Goal: Task Accomplishment & Management: Manage account settings

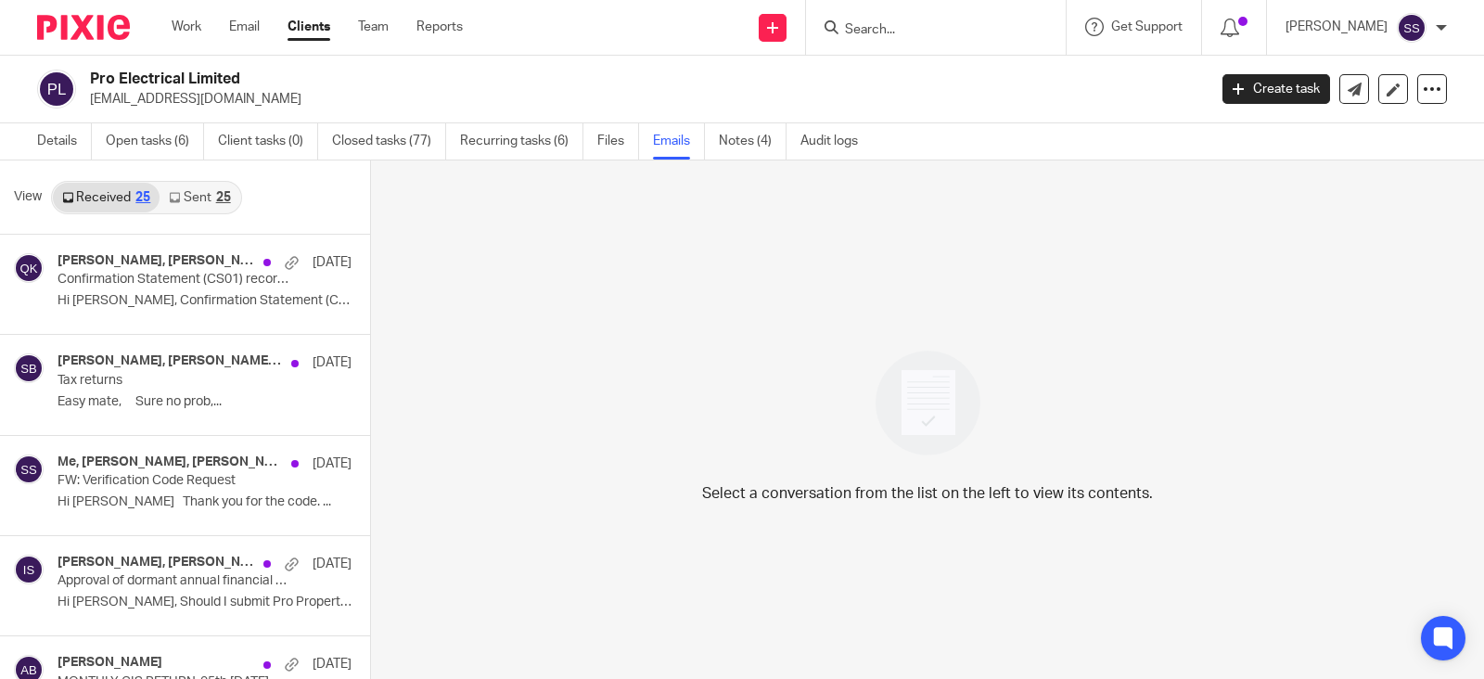
scroll to position [2, 0]
click at [84, 134] on link "Details" at bounding box center [64, 140] width 55 height 36
click at [174, 138] on link "Open tasks (6)" at bounding box center [155, 140] width 98 height 36
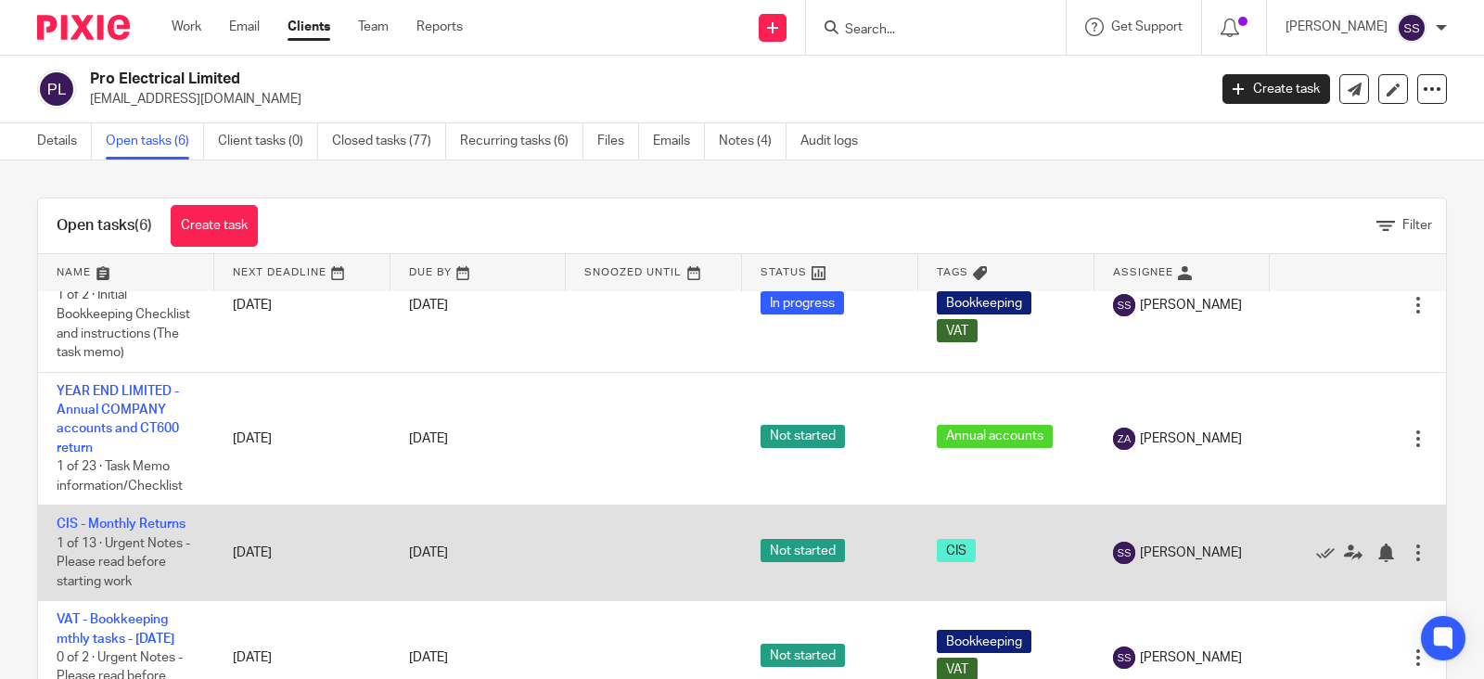
scroll to position [166, 0]
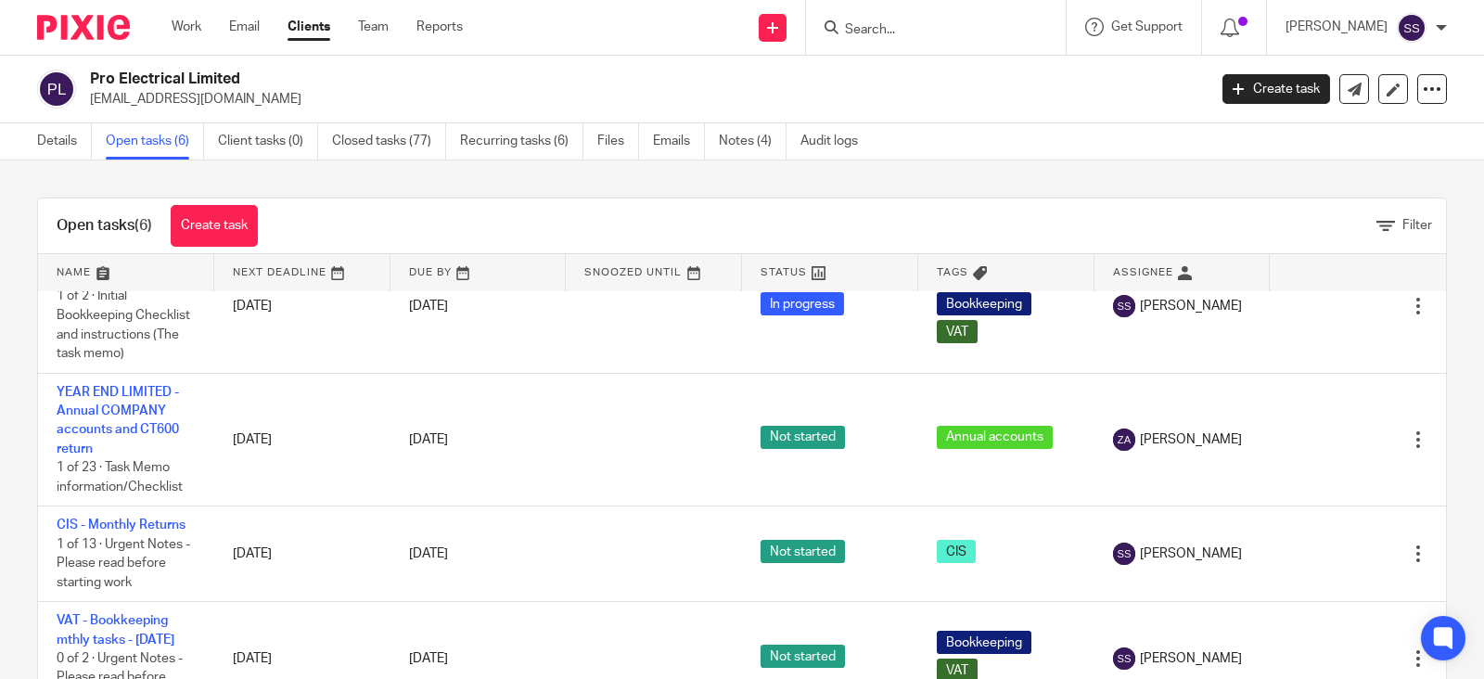
click at [204, 25] on ul "Work Email Clients Team Reports" at bounding box center [331, 27] width 319 height 19
click at [199, 25] on link "Work" at bounding box center [187, 27] width 30 height 19
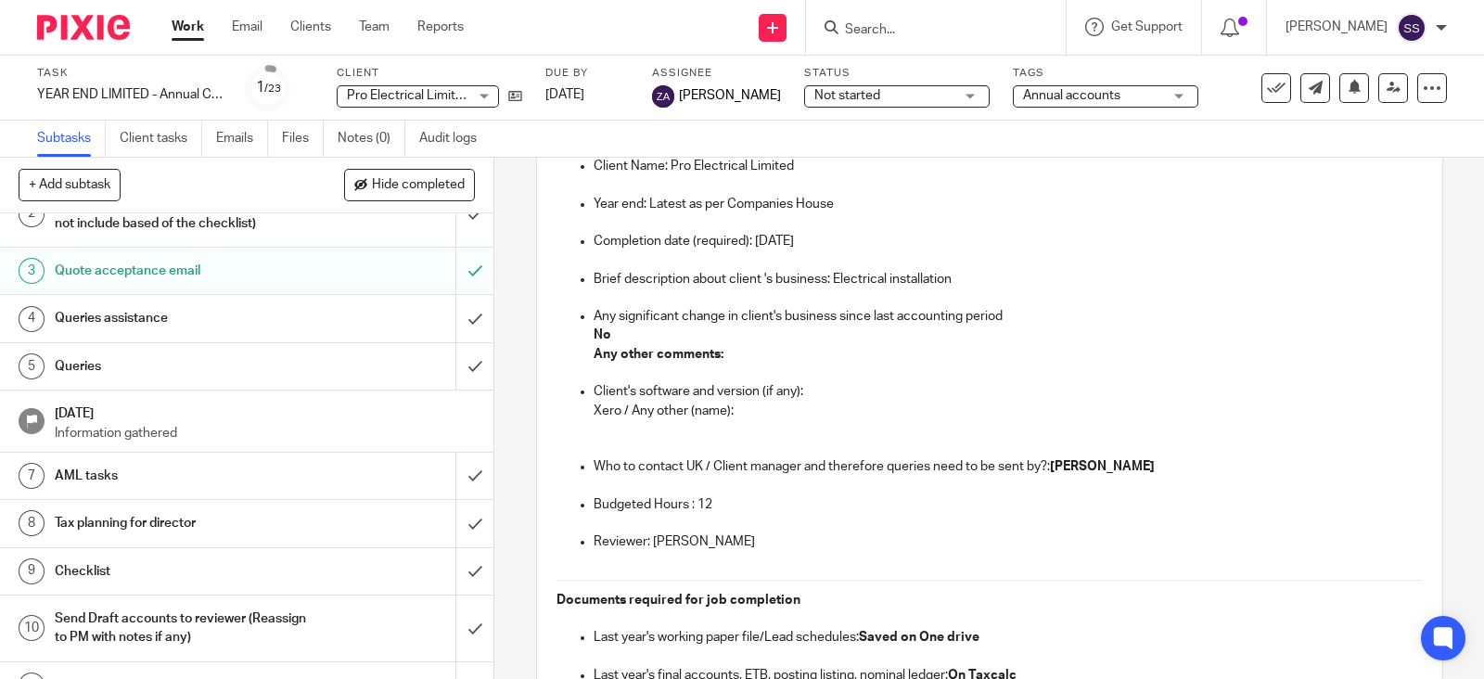
scroll to position [115, 0]
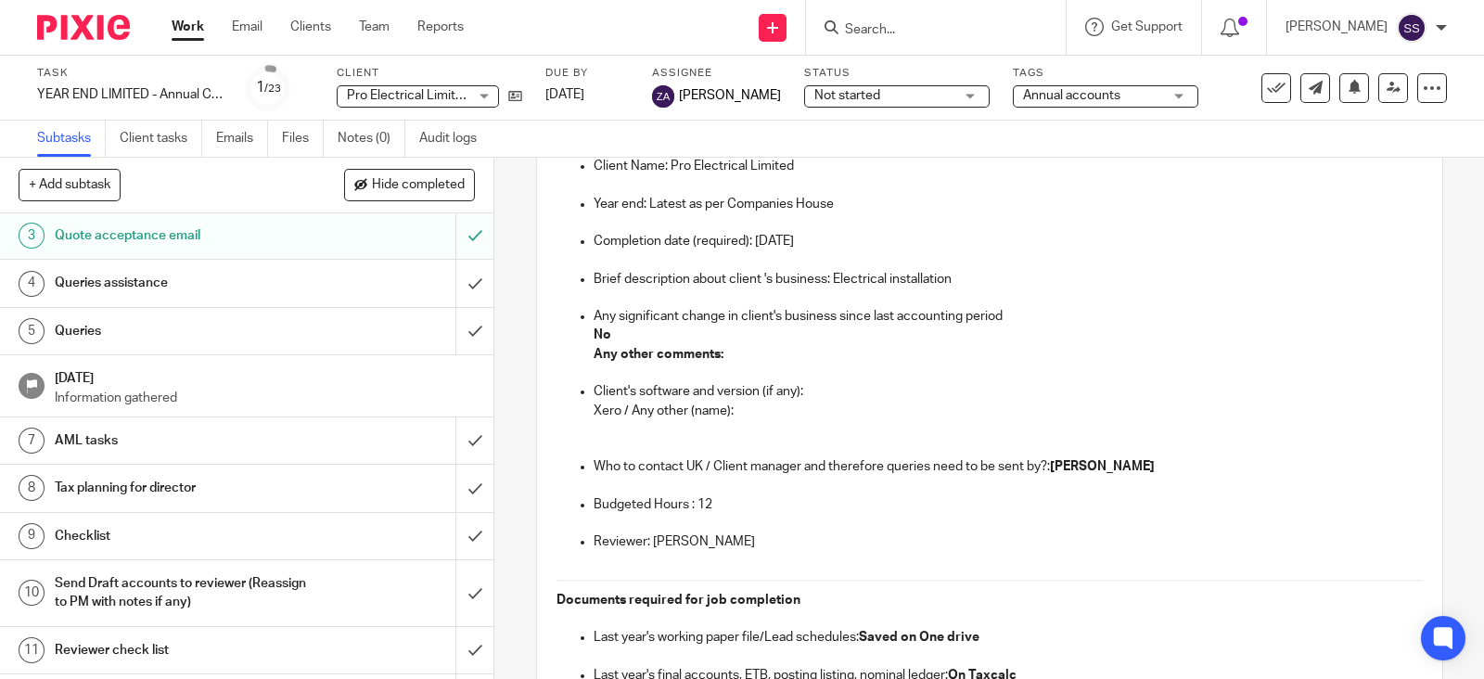
click at [190, 327] on h1 "Queries" at bounding box center [182, 331] width 255 height 28
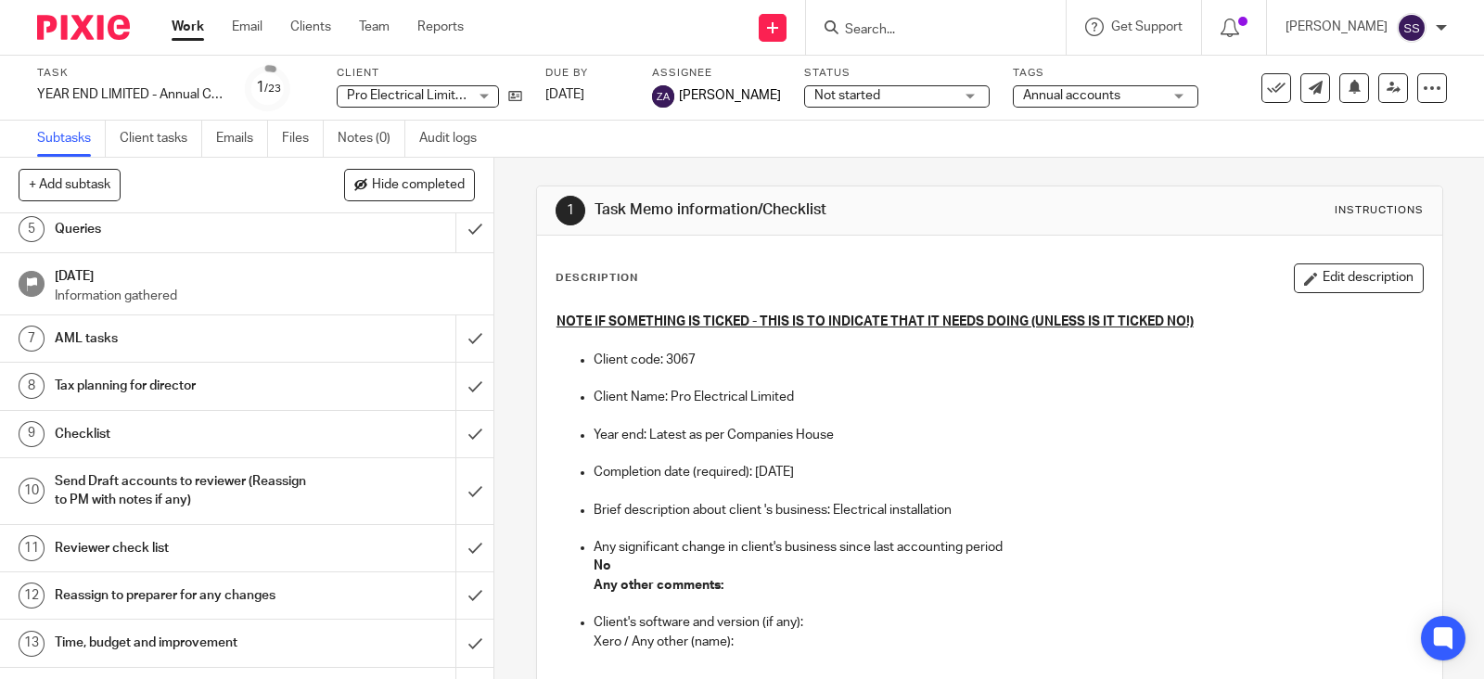
scroll to position [231, 0]
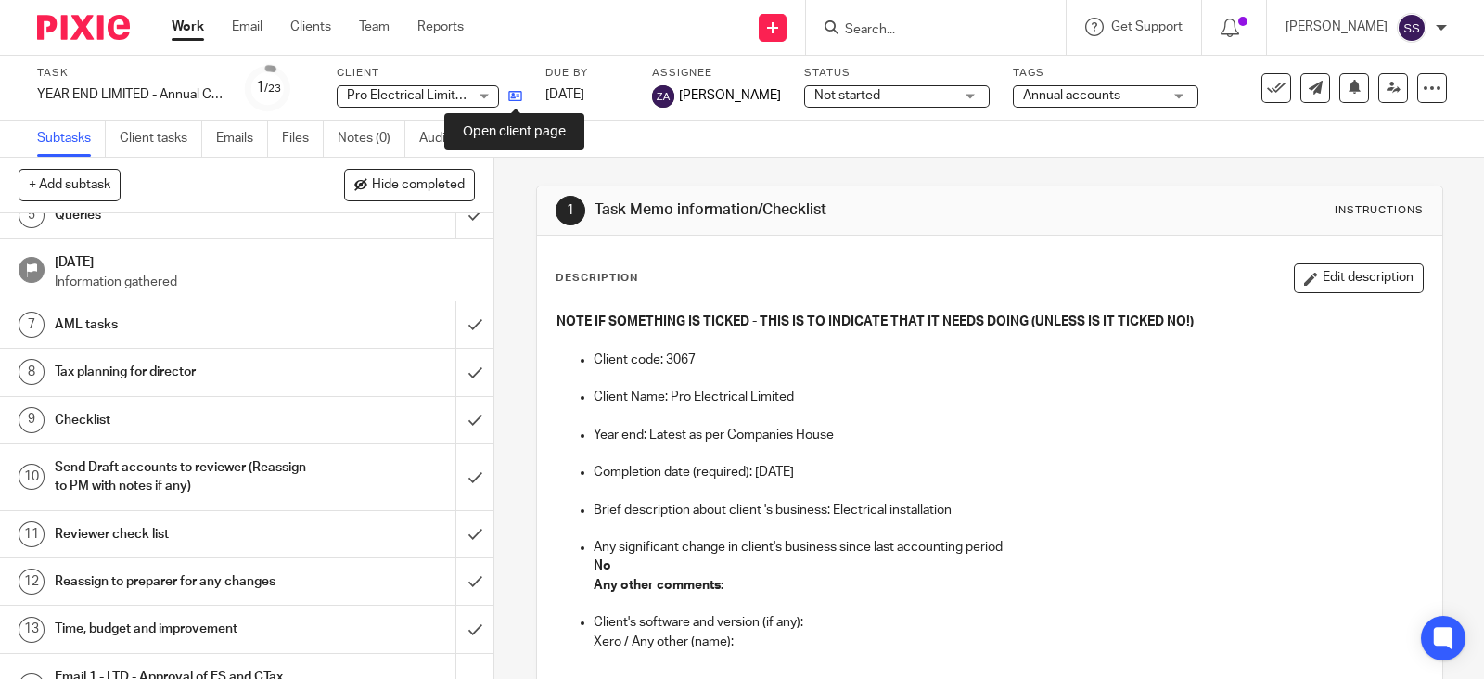
click at [519, 92] on icon at bounding box center [515, 96] width 14 height 14
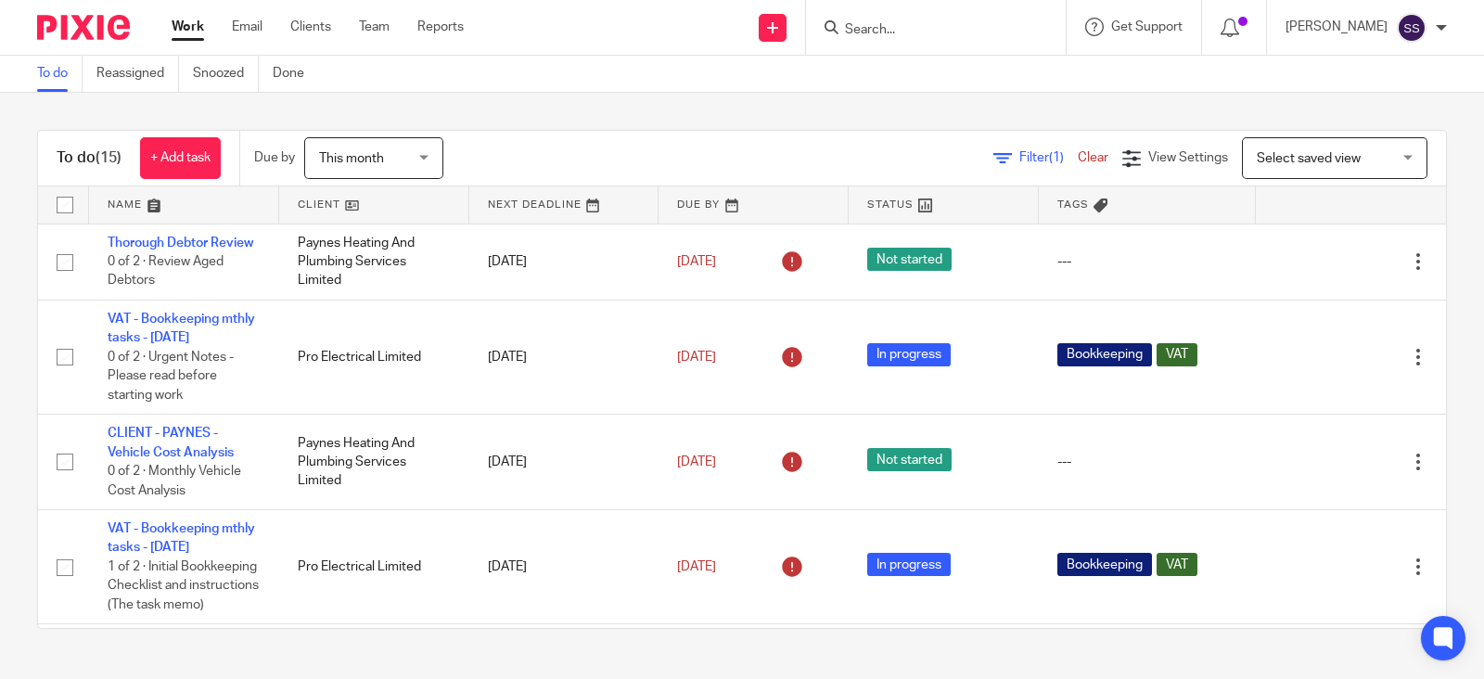
click at [414, 140] on span "This month" at bounding box center [368, 157] width 98 height 39
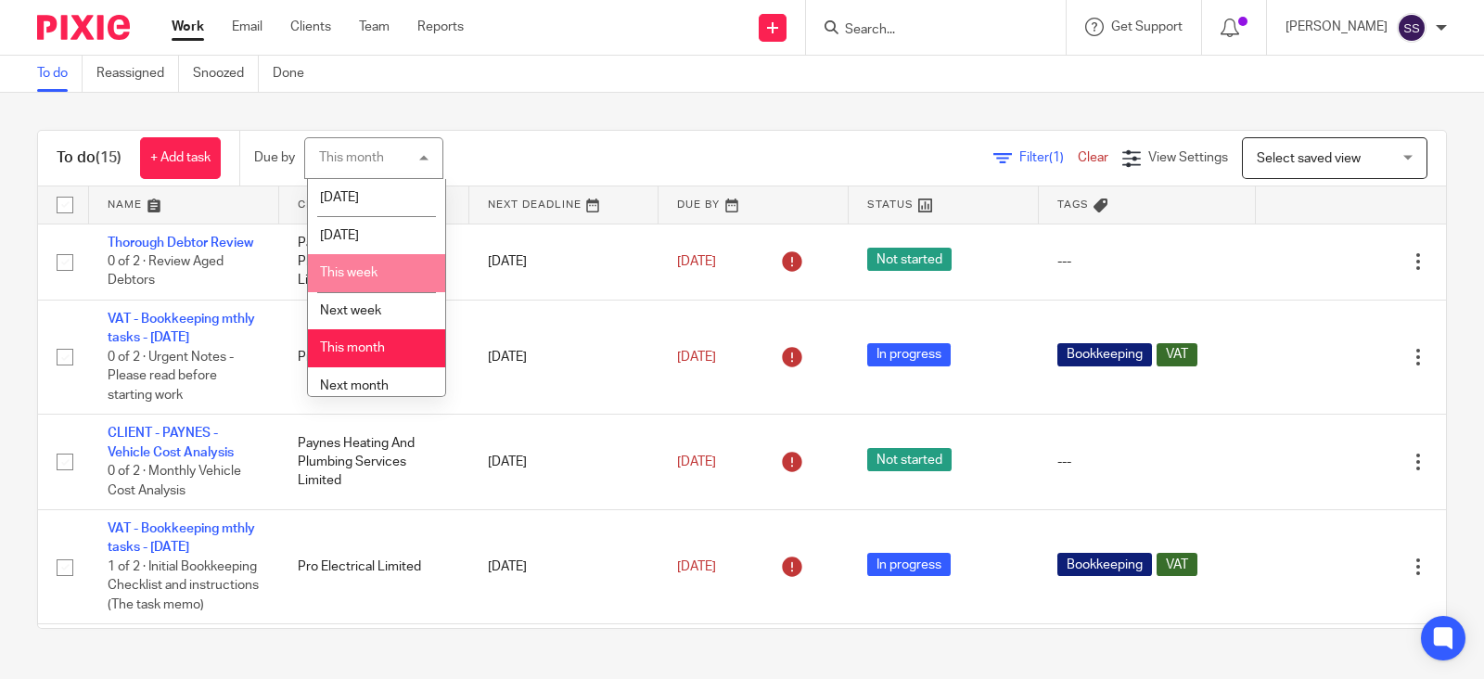
click at [383, 271] on li "This week" at bounding box center [376, 273] width 137 height 38
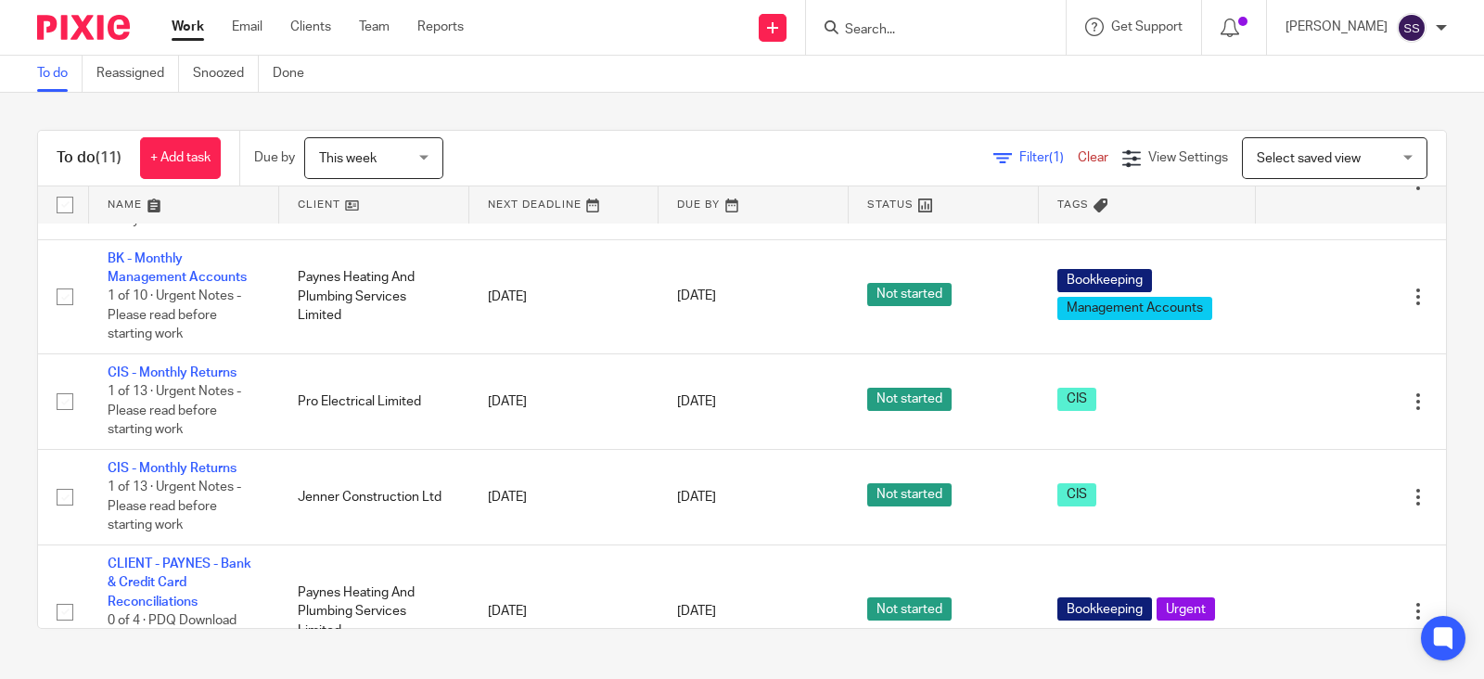
scroll to position [838, 0]
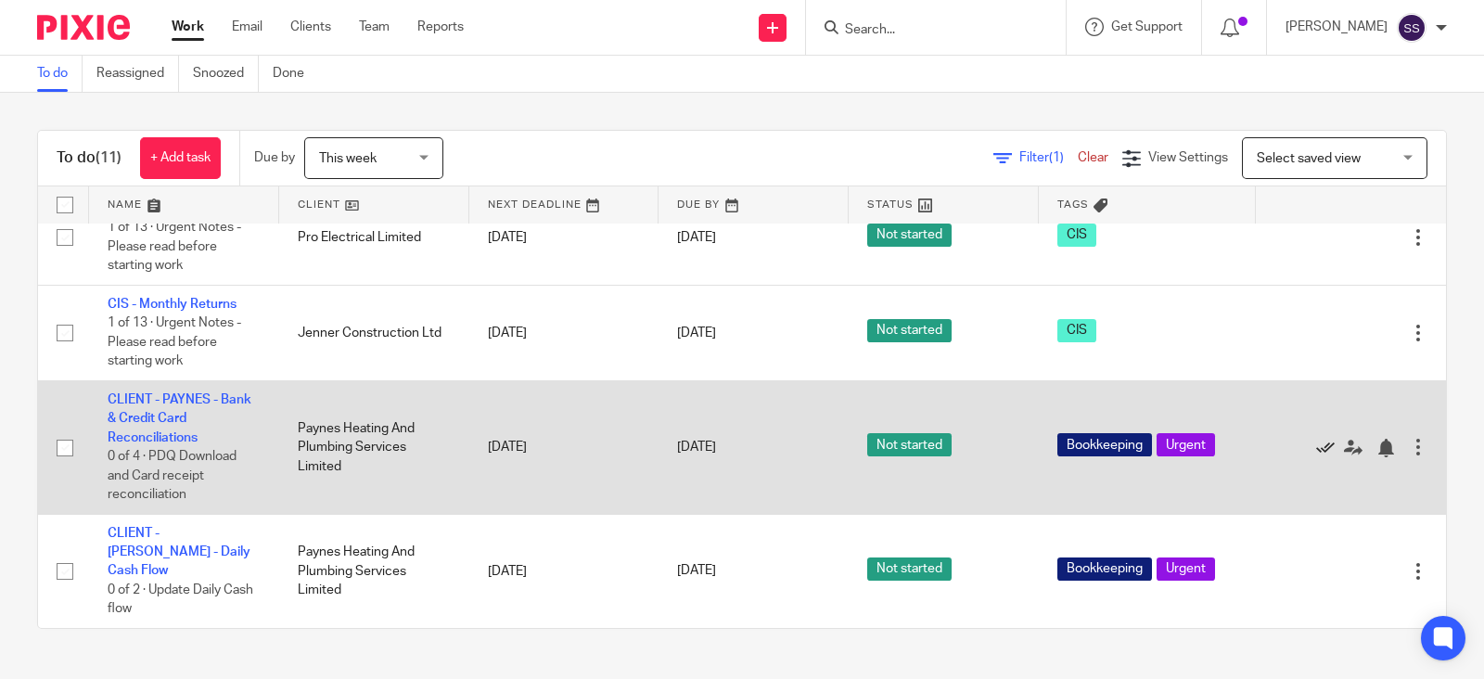
click at [1317, 457] on icon at bounding box center [1326, 448] width 19 height 19
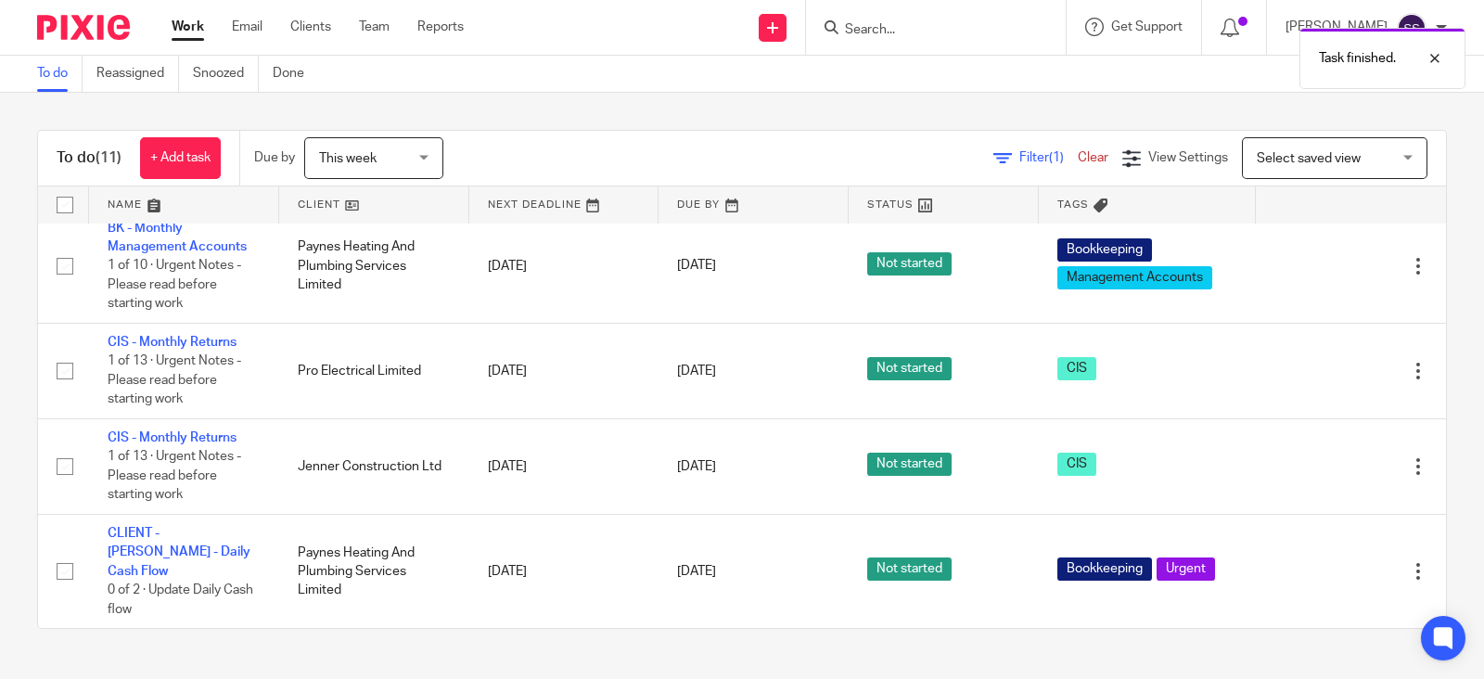
scroll to position [705, 0]
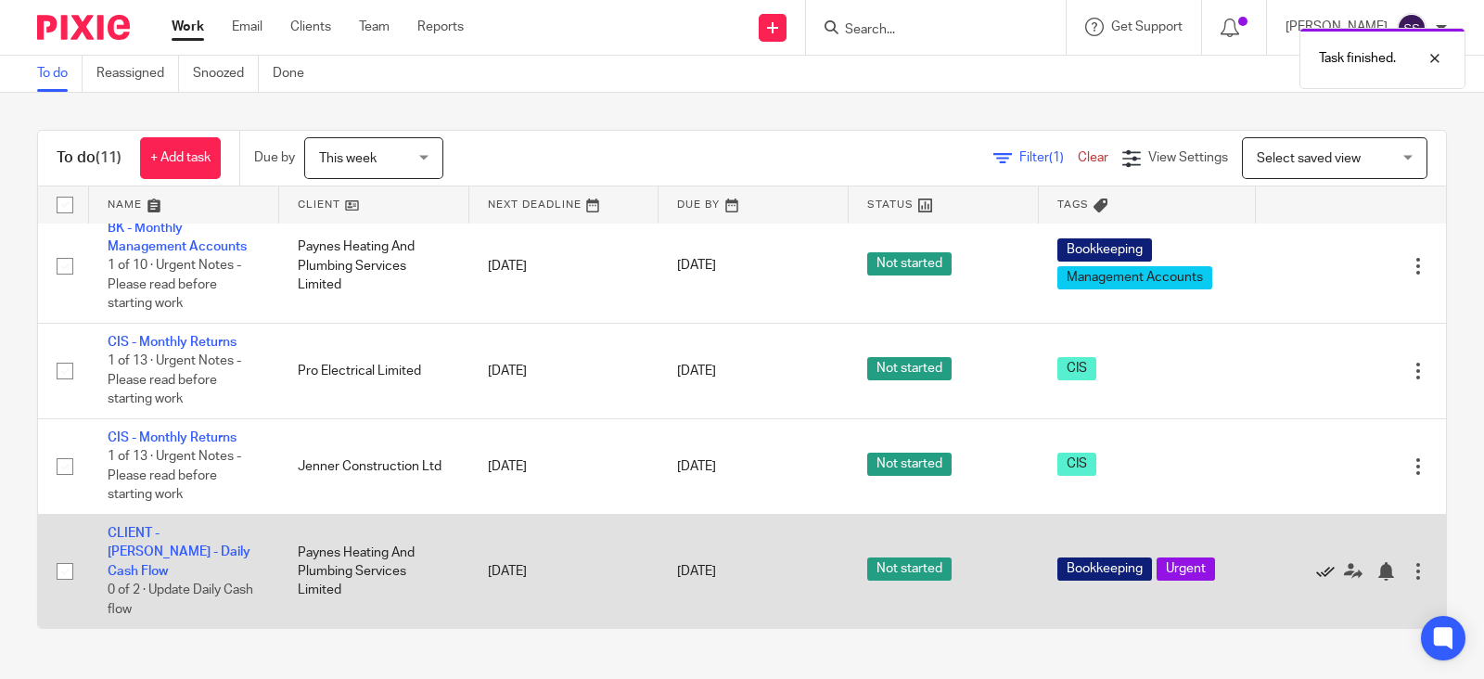
click at [1317, 580] on icon at bounding box center [1326, 571] width 19 height 19
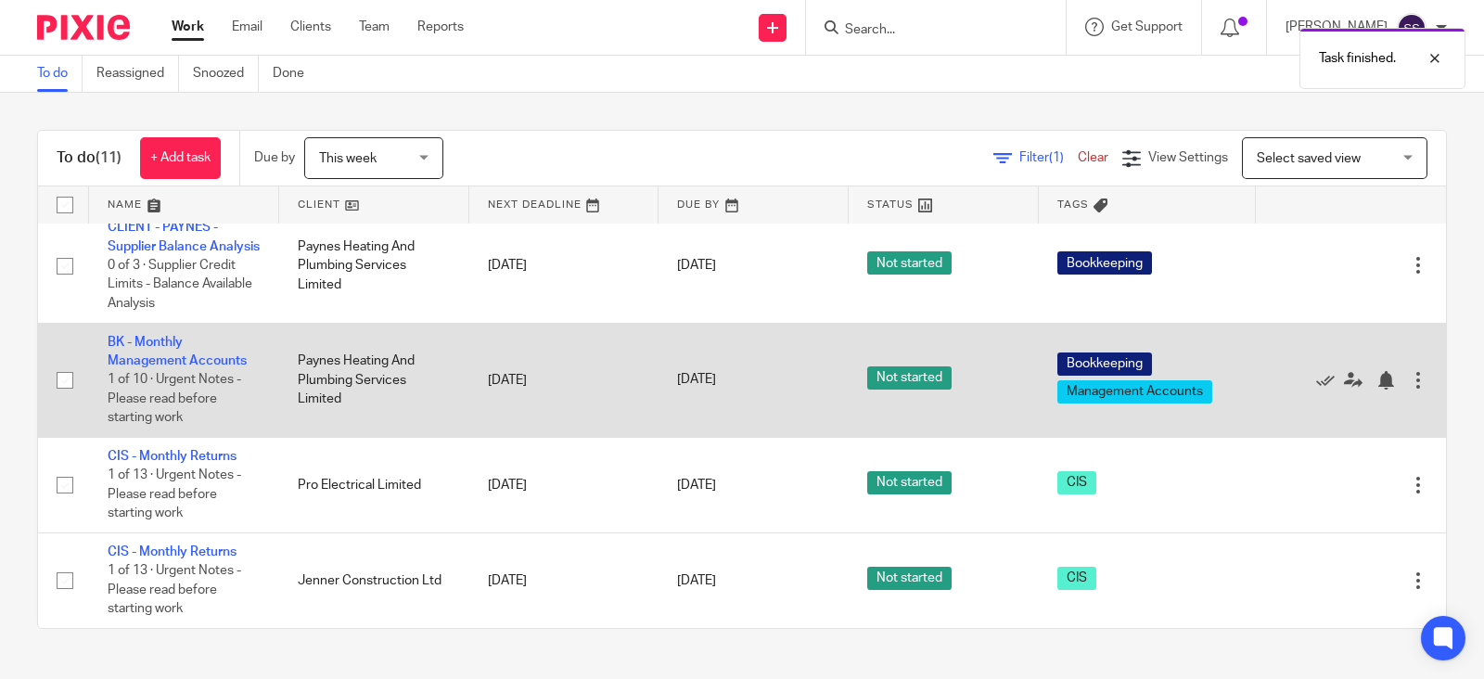
scroll to position [493, 0]
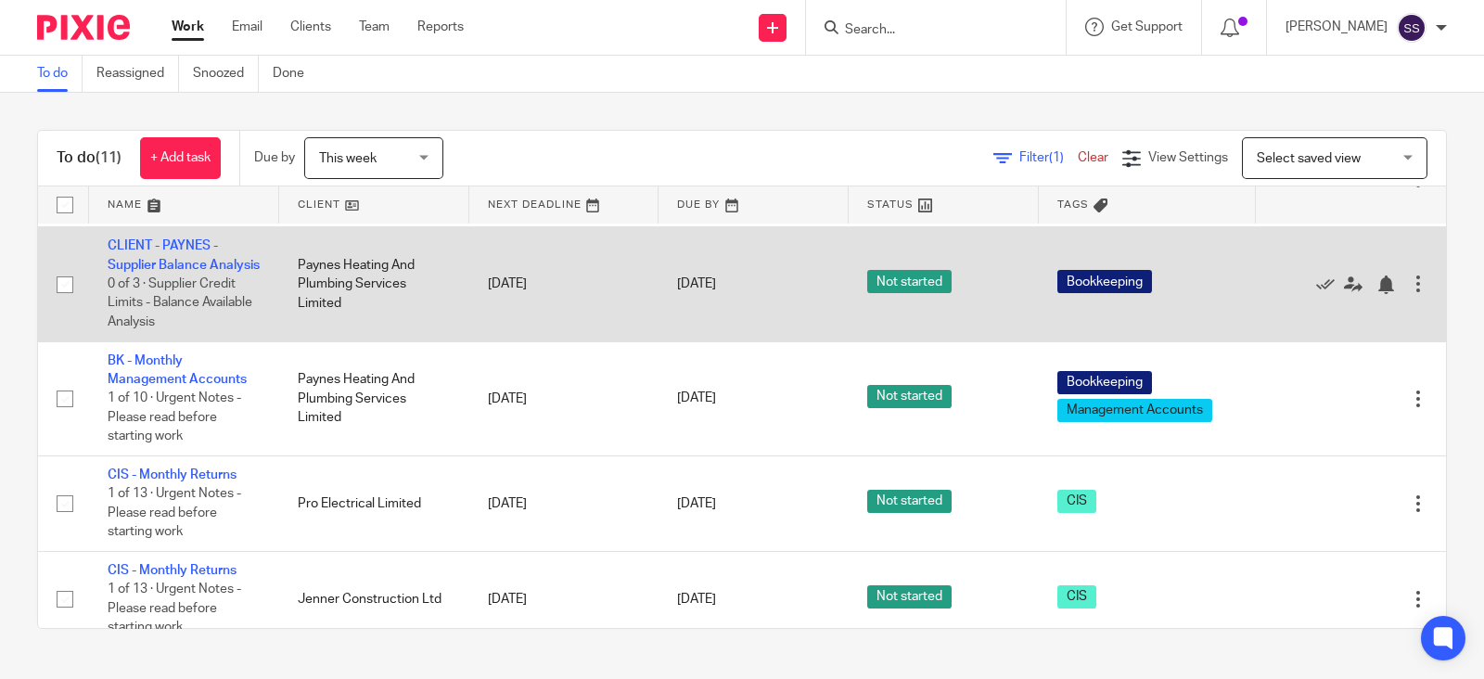
click at [1409, 293] on div at bounding box center [1418, 284] width 19 height 19
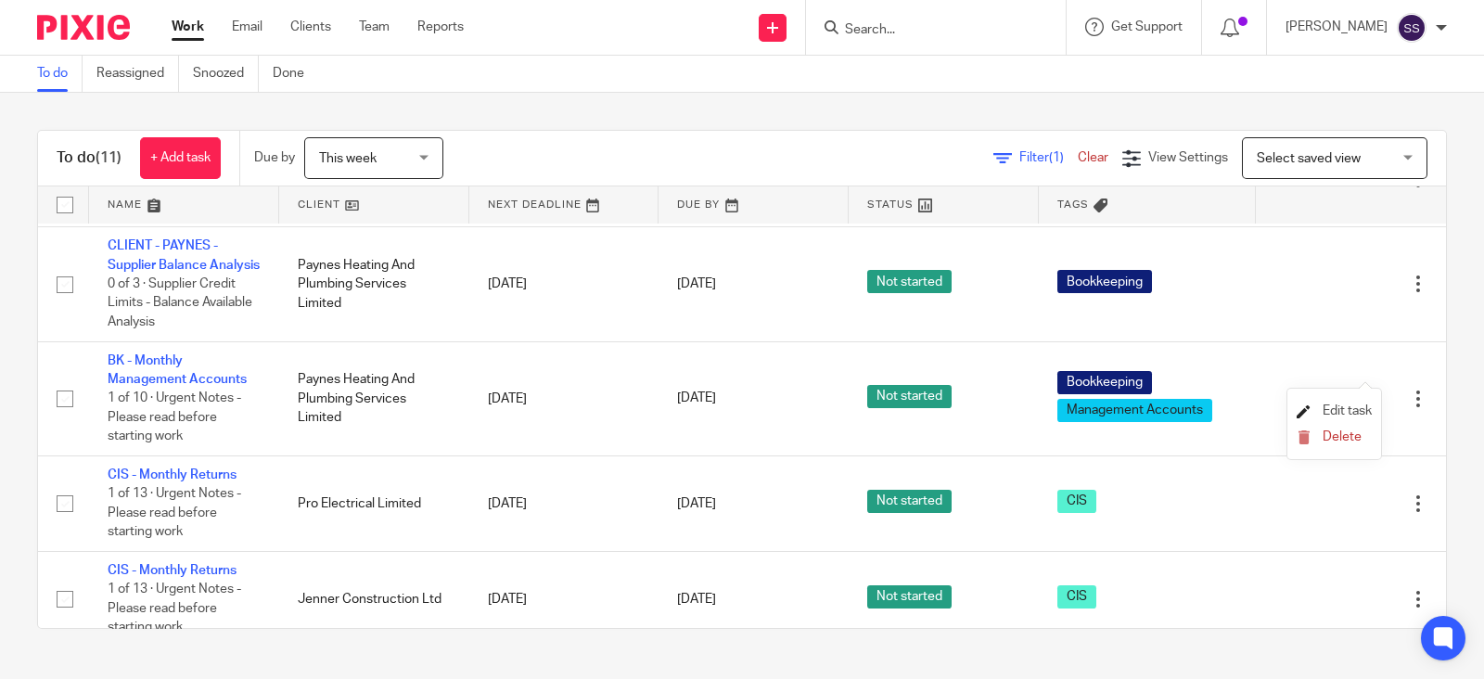
click at [1355, 408] on span "Edit task" at bounding box center [1347, 411] width 49 height 13
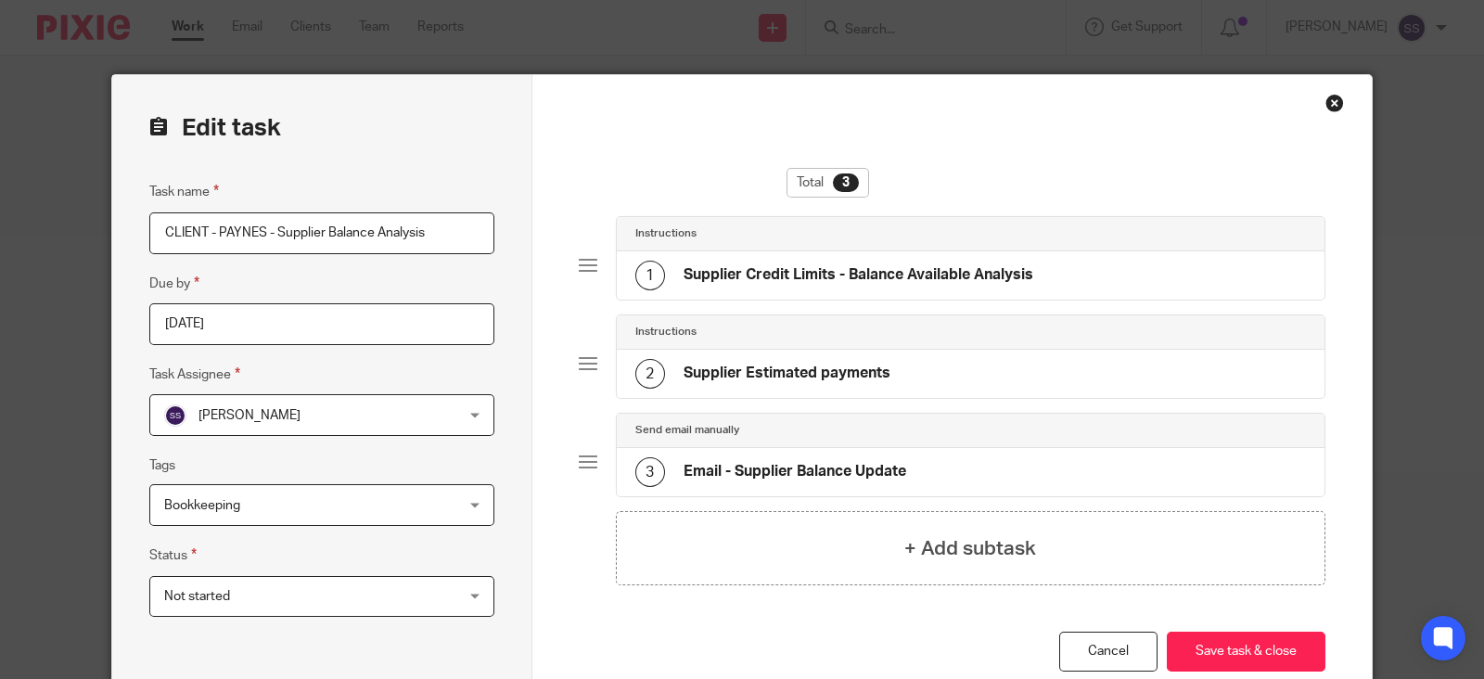
click at [260, 331] on input "[DATE]" at bounding box center [321, 324] width 345 height 42
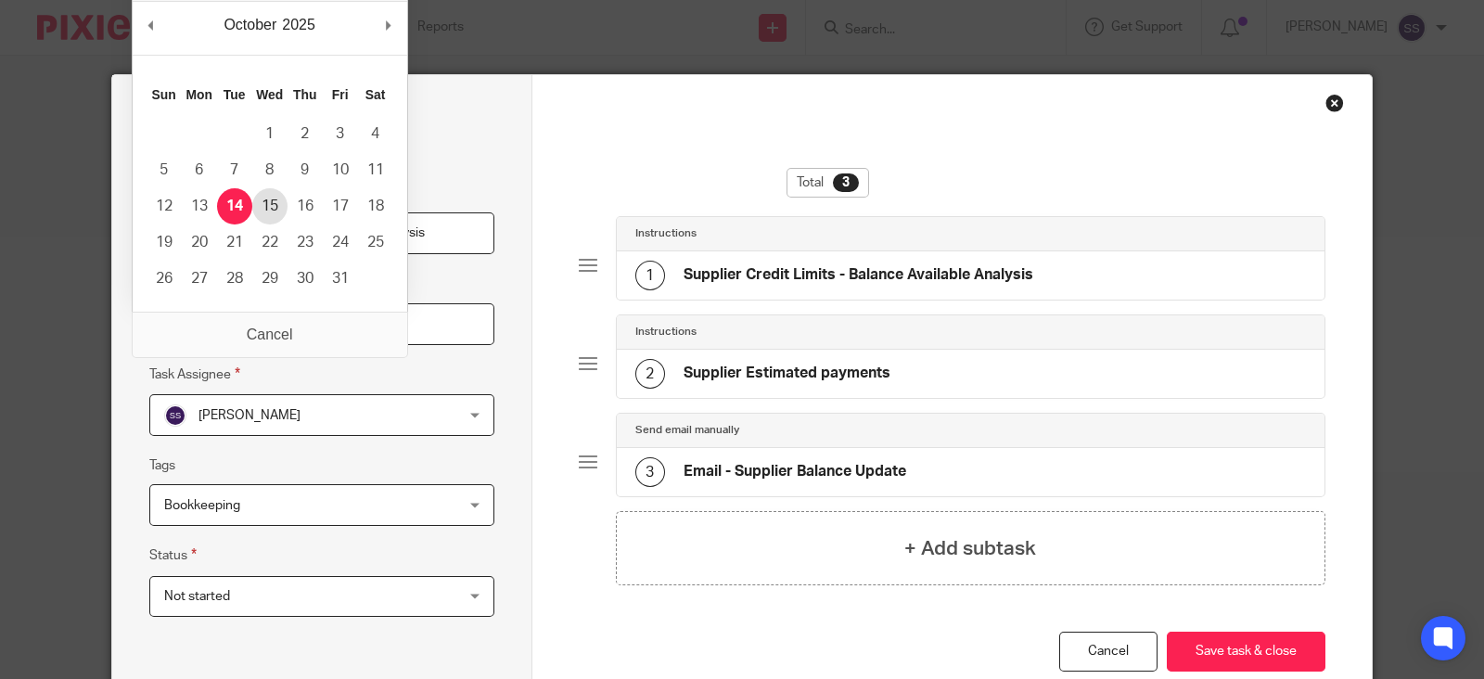
type input "[DATE]"
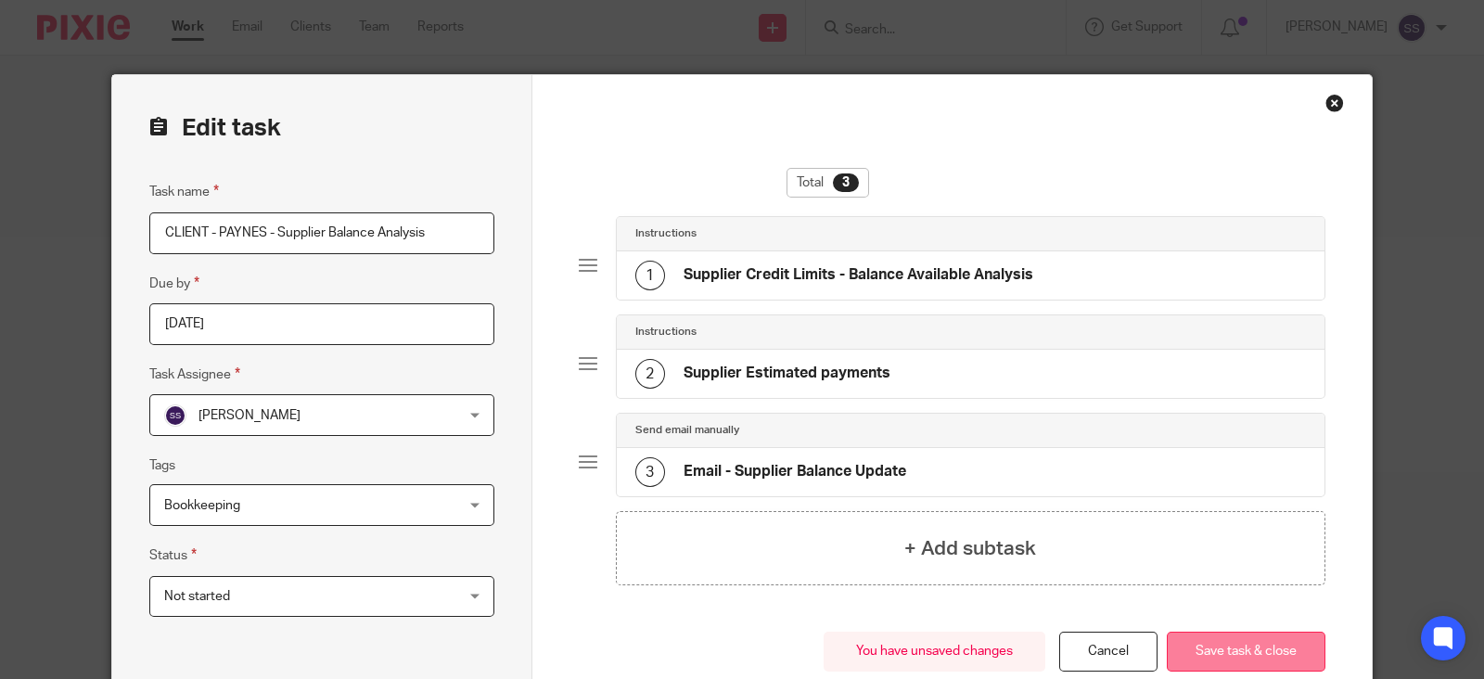
click at [1204, 651] on button "Save task & close" at bounding box center [1246, 652] width 159 height 40
click at [1238, 645] on button "Save task & close" at bounding box center [1246, 652] width 159 height 40
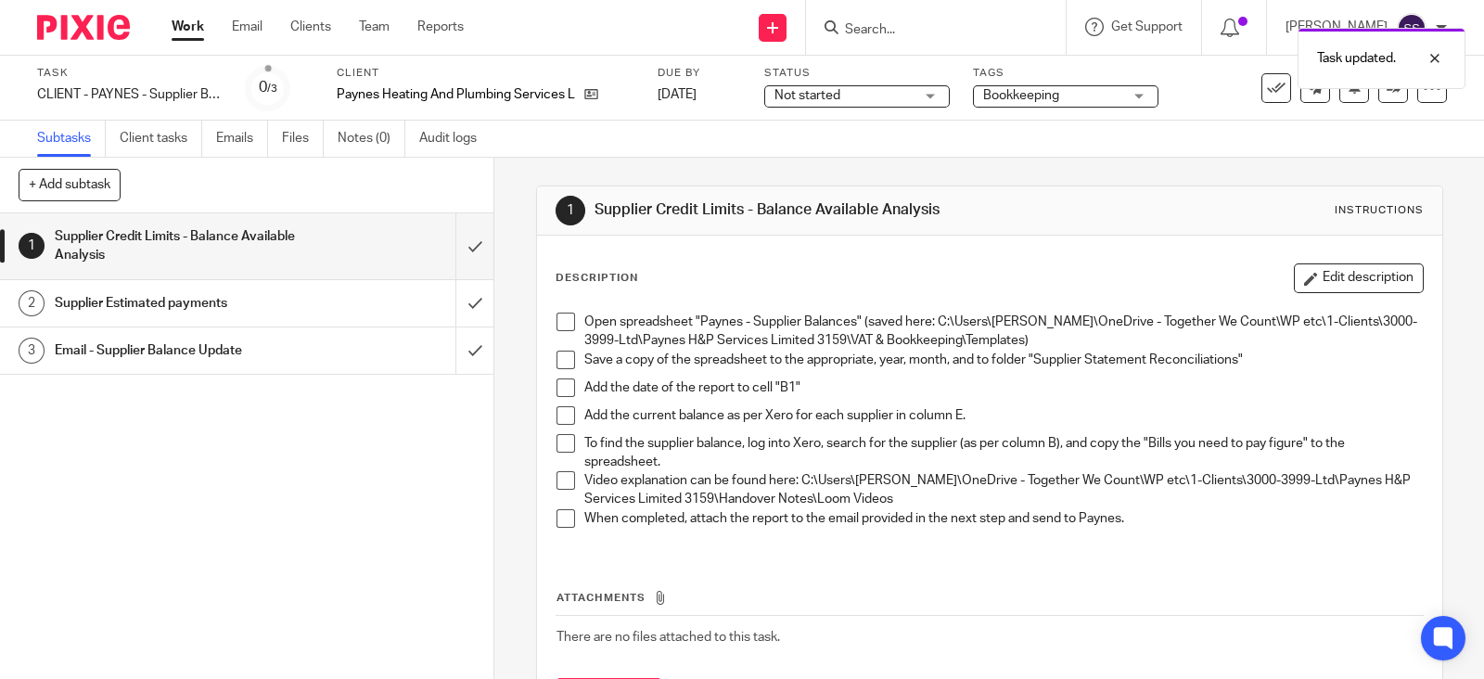
click at [180, 19] on link "Work" at bounding box center [188, 27] width 32 height 19
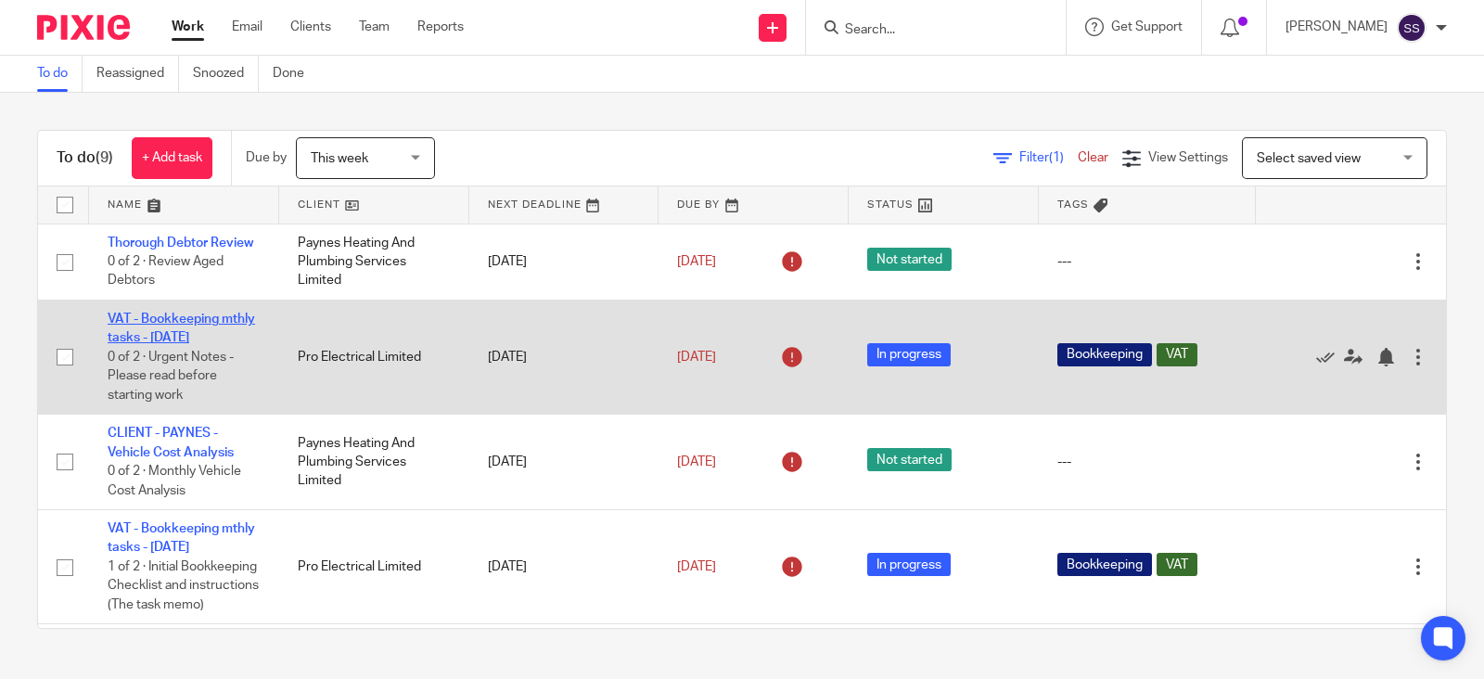
click at [171, 331] on link "VAT - Bookkeeping mthly tasks - [DATE]" at bounding box center [182, 329] width 148 height 32
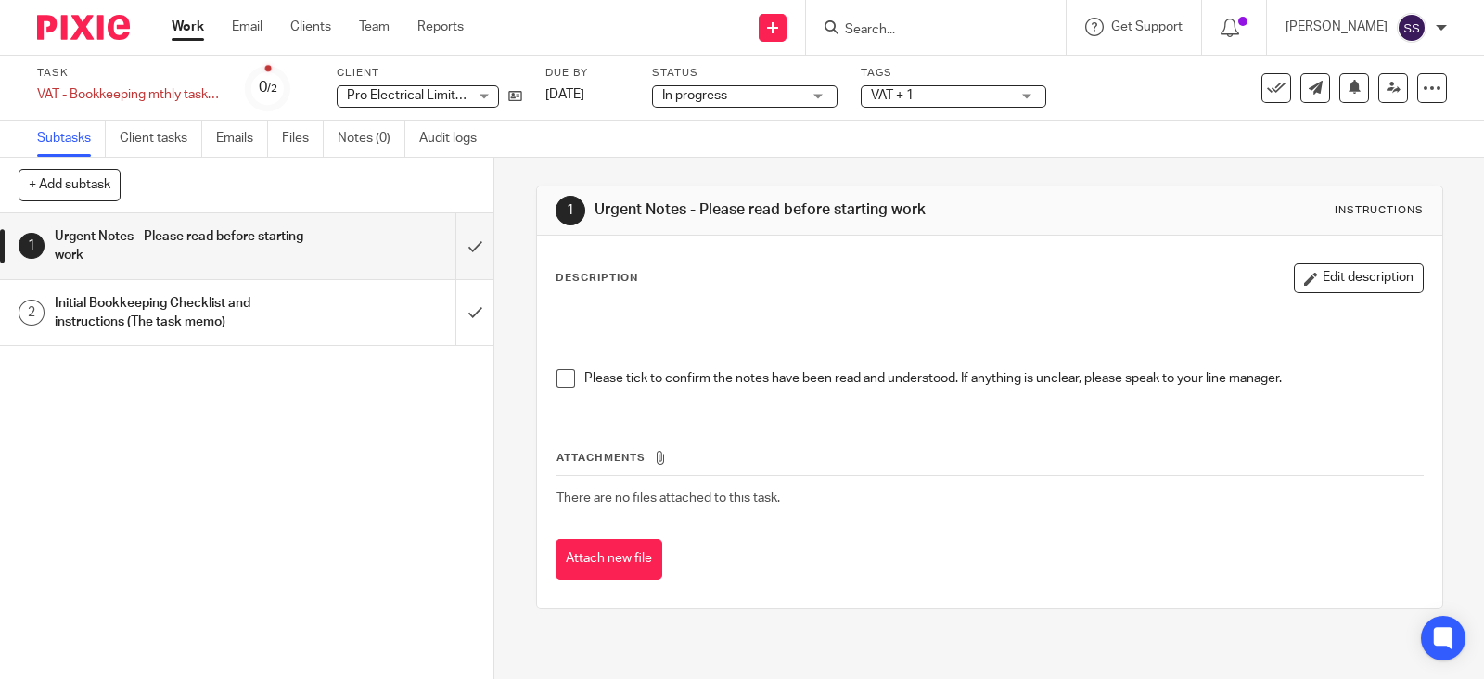
click at [205, 290] on h1 "Initial Bookkeeping Checklist and instructions (The task memo)" at bounding box center [182, 312] width 255 height 47
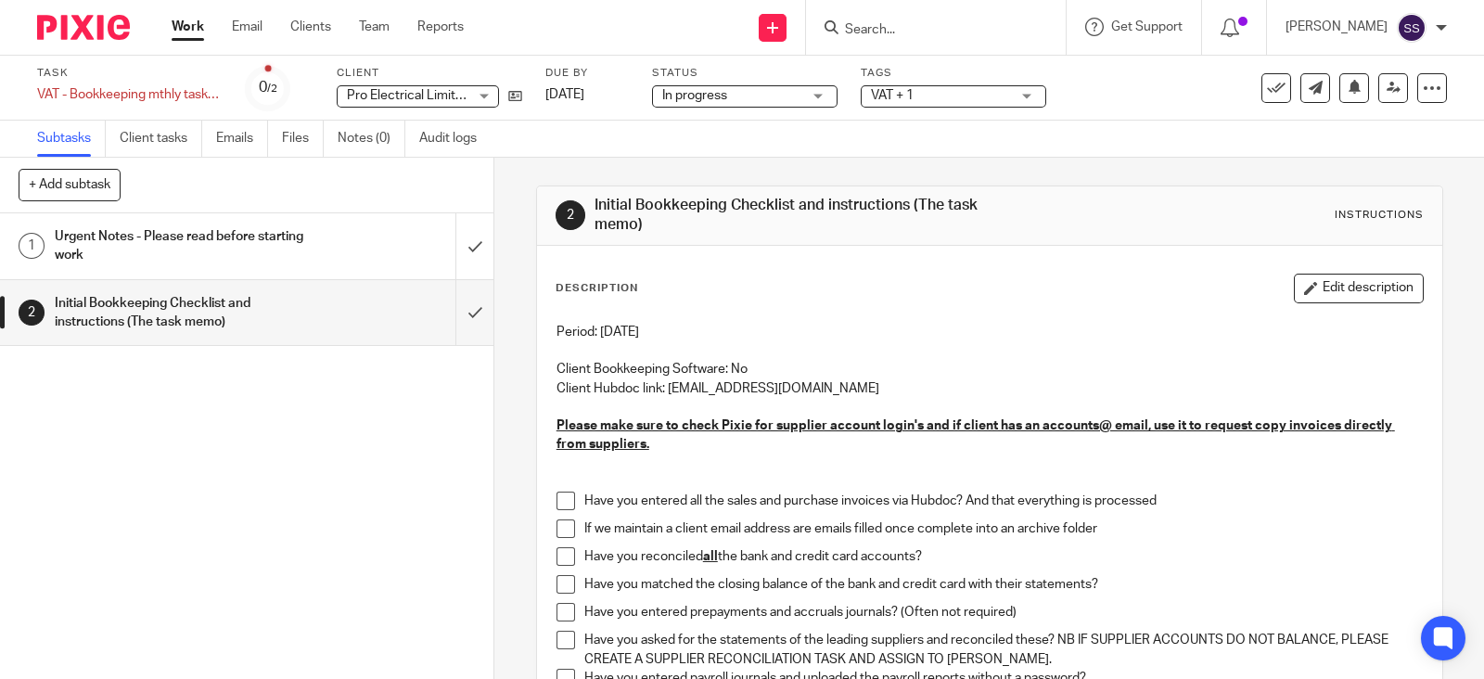
scroll to position [115, 0]
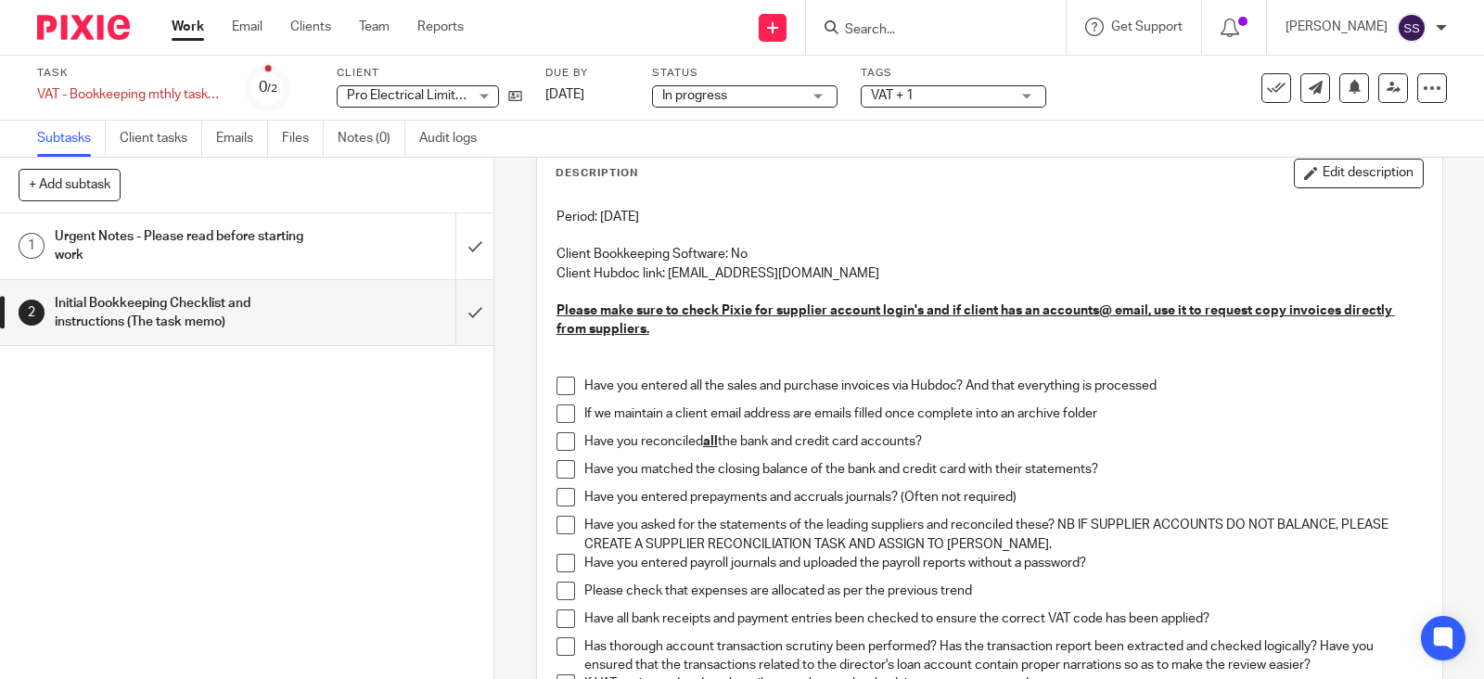
click at [561, 386] on span at bounding box center [566, 386] width 19 height 19
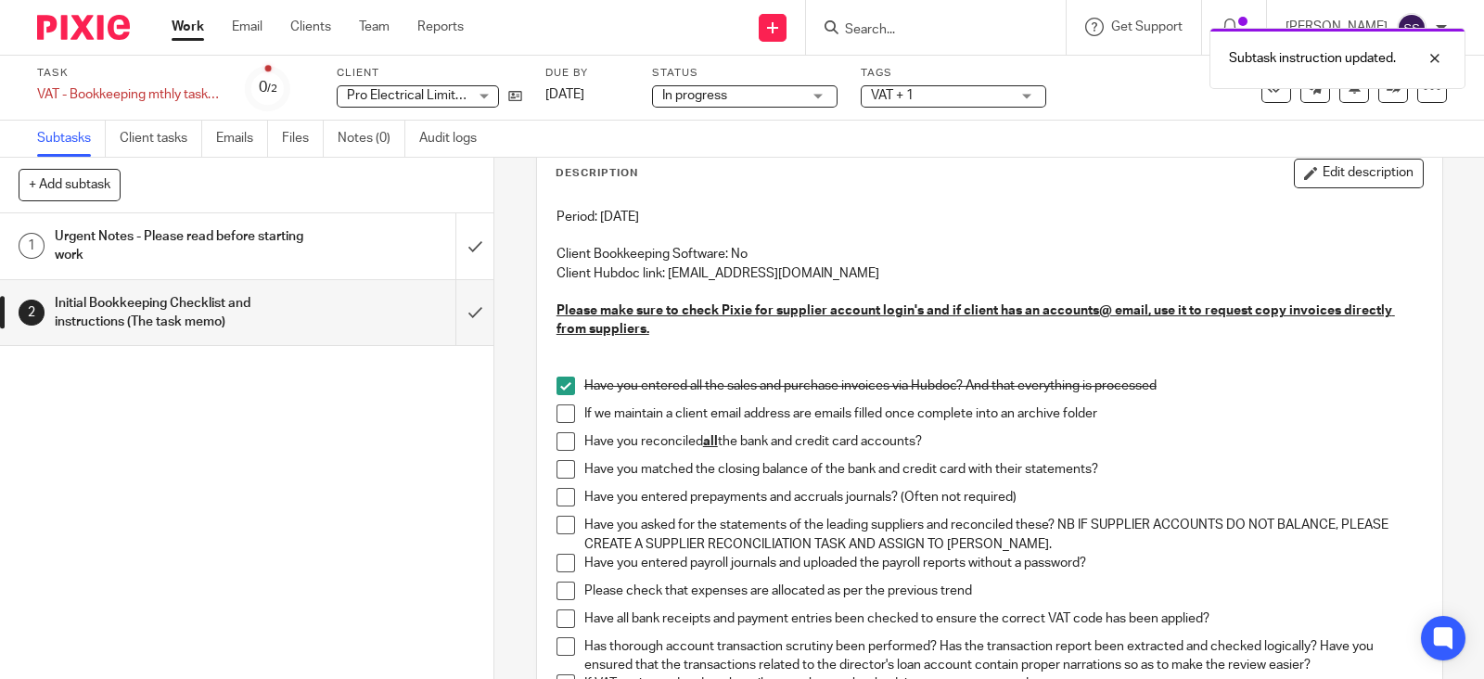
click at [561, 415] on span at bounding box center [566, 414] width 19 height 19
click at [557, 442] on span at bounding box center [566, 441] width 19 height 19
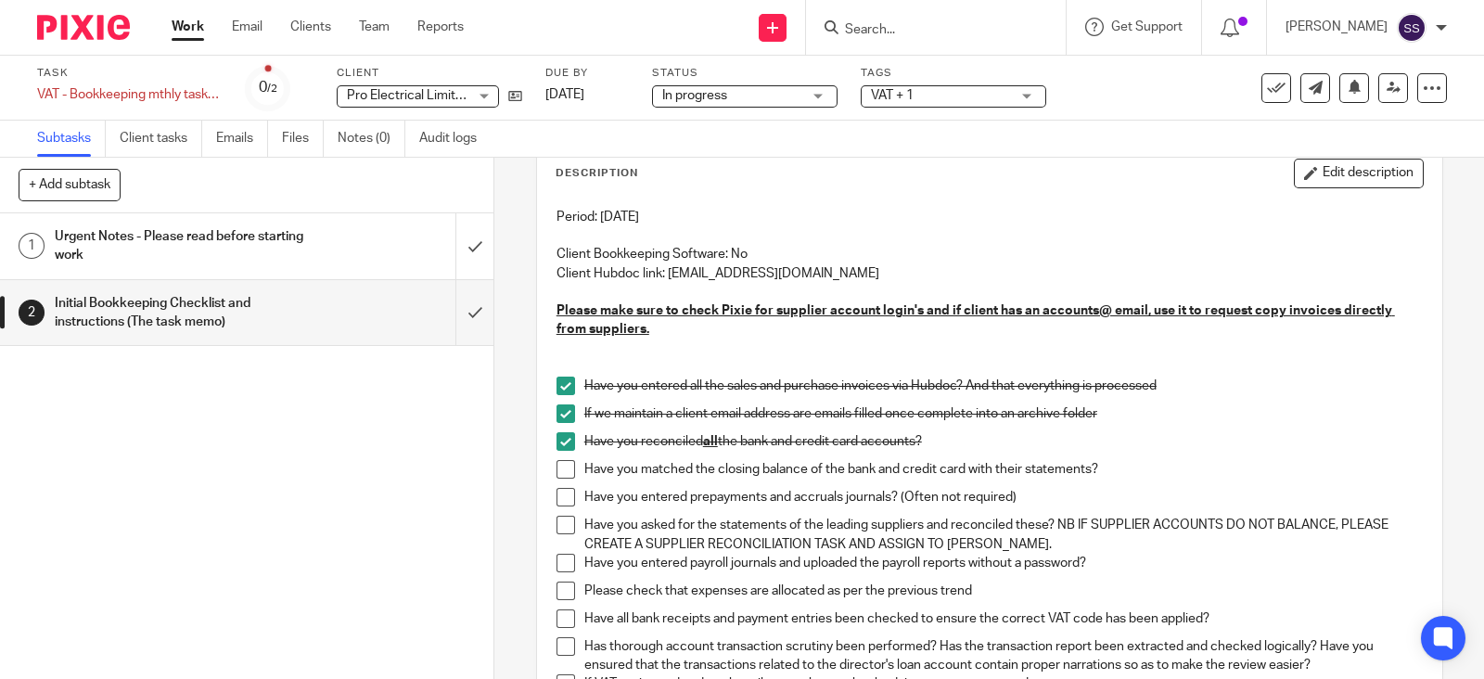
click at [563, 494] on span at bounding box center [566, 497] width 19 height 19
